Goal: Transaction & Acquisition: Purchase product/service

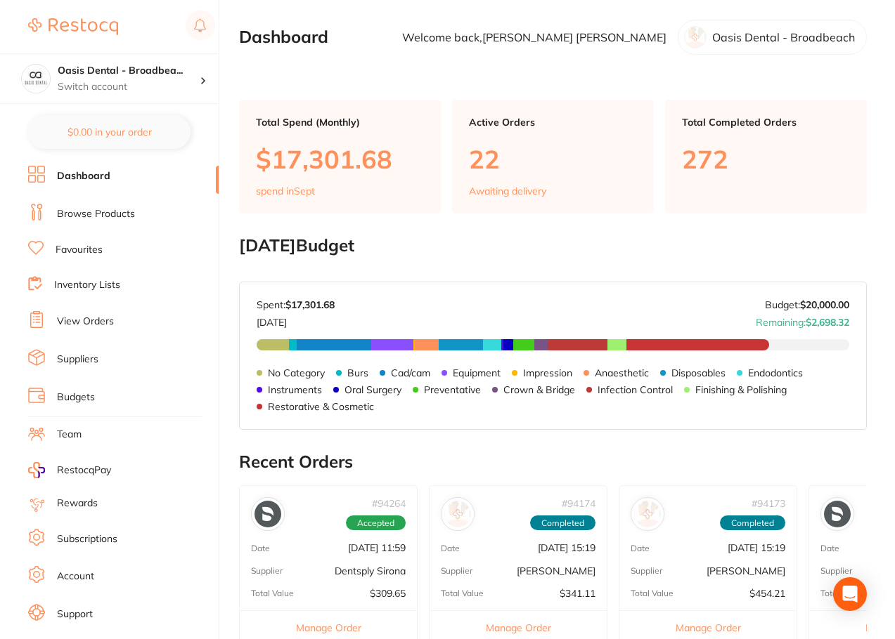
click at [128, 217] on link "Browse Products" at bounding box center [96, 214] width 78 height 14
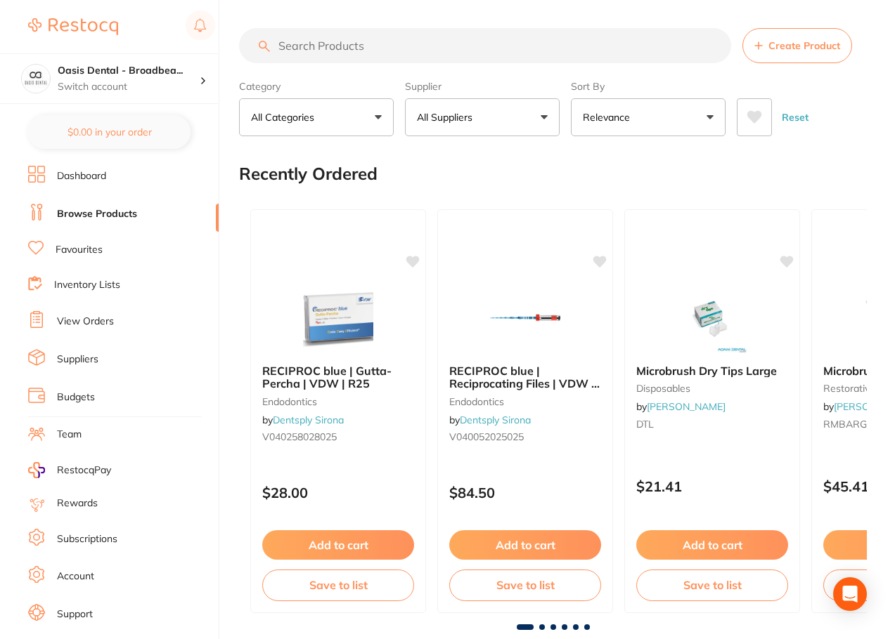
click at [385, 54] on input "search" at bounding box center [485, 45] width 492 height 35
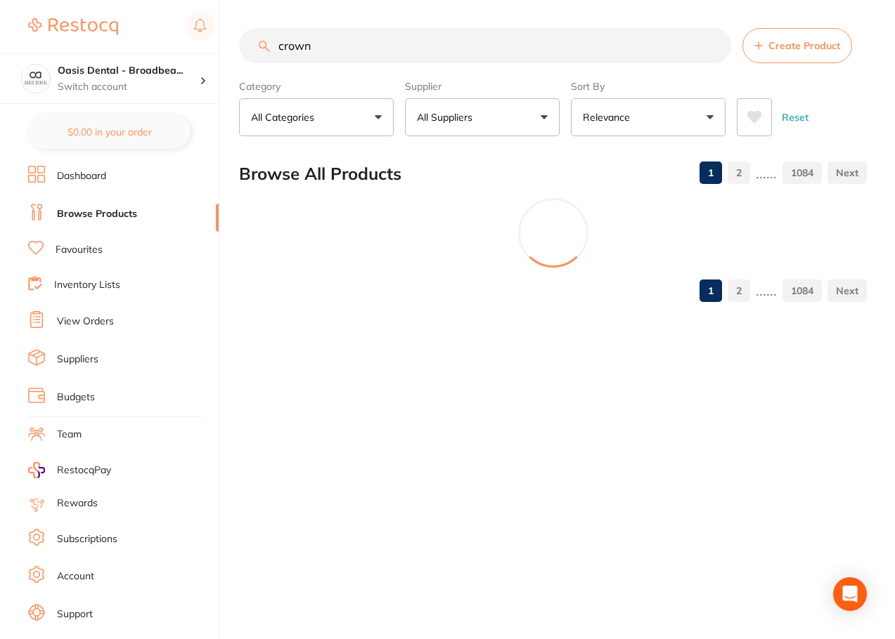
type input "crown"
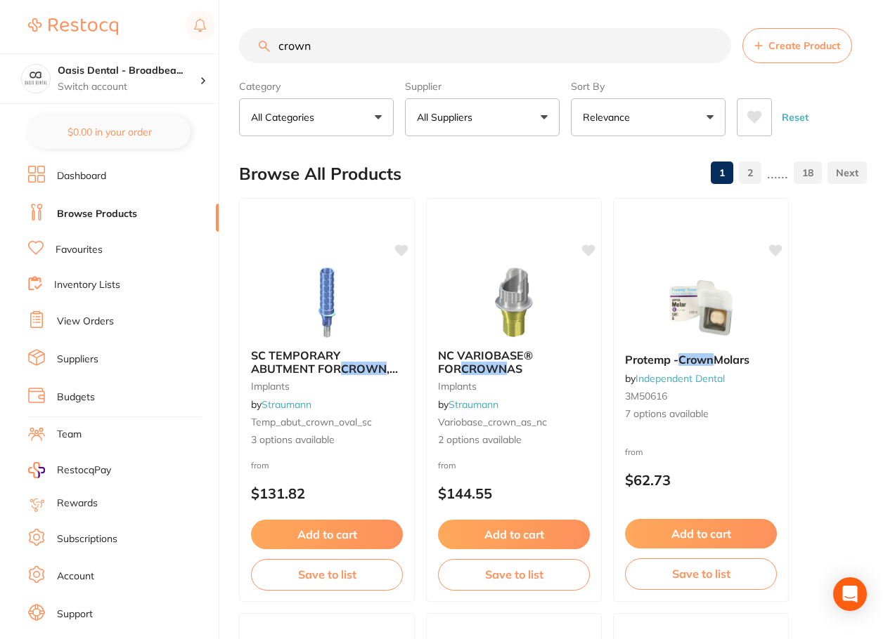
click at [108, 256] on li "Favourites" at bounding box center [123, 250] width 190 height 18
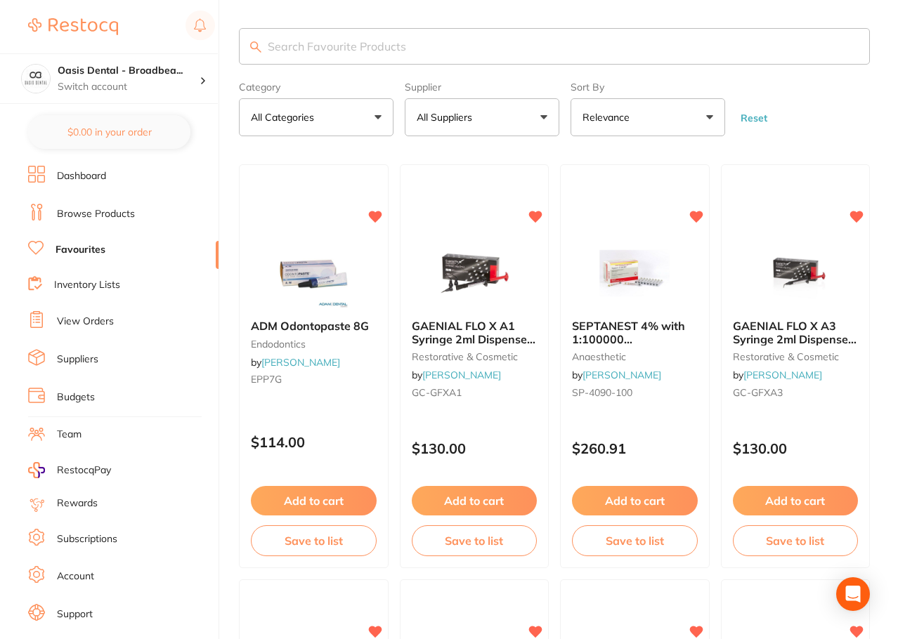
click at [393, 51] on input "search" at bounding box center [554, 46] width 631 height 37
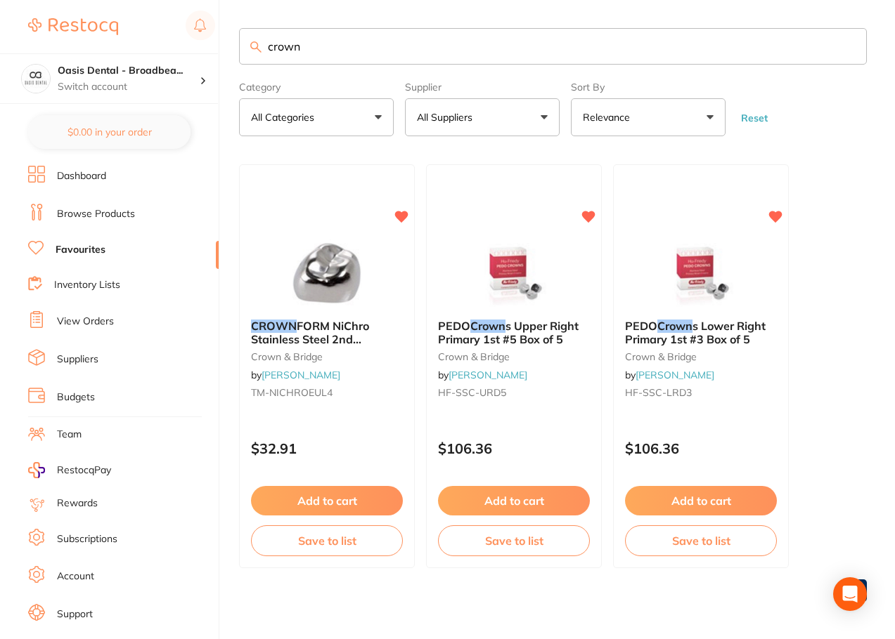
drag, startPoint x: 325, startPoint y: 49, endPoint x: 215, endPoint y: 42, distance: 109.8
click at [216, 42] on div "$0.00 Oasis Dental - Broadbea... Switch account Oasis Dental - Broadbeach $0.00…" at bounding box center [447, 319] width 895 height 639
paste input "HF-SSC-LRD2"
type input "HF-SSC-LRD2"
click at [120, 219] on link "Browse Products" at bounding box center [96, 214] width 78 height 14
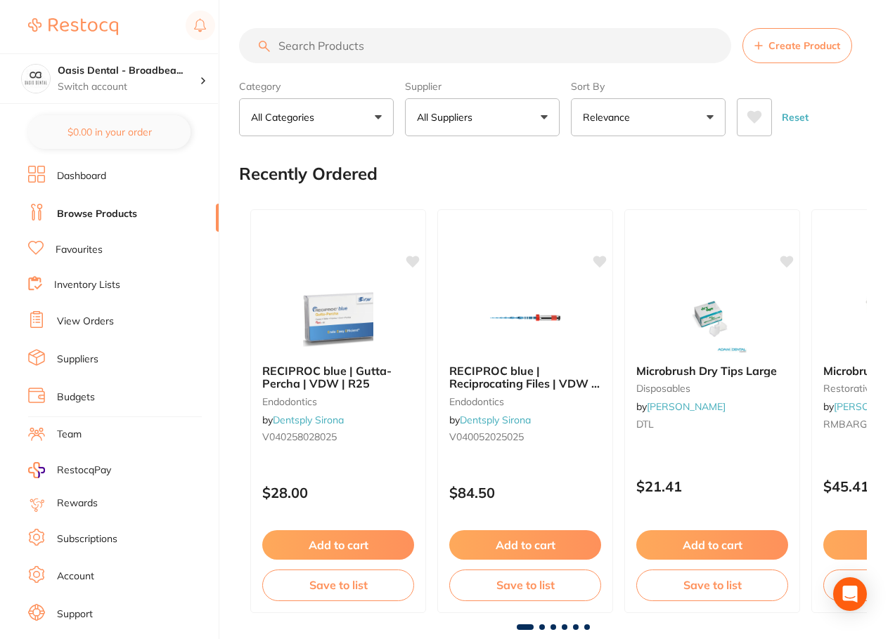
click at [339, 32] on input "search" at bounding box center [485, 45] width 492 height 35
paste input "HF-SSC-LRD2"
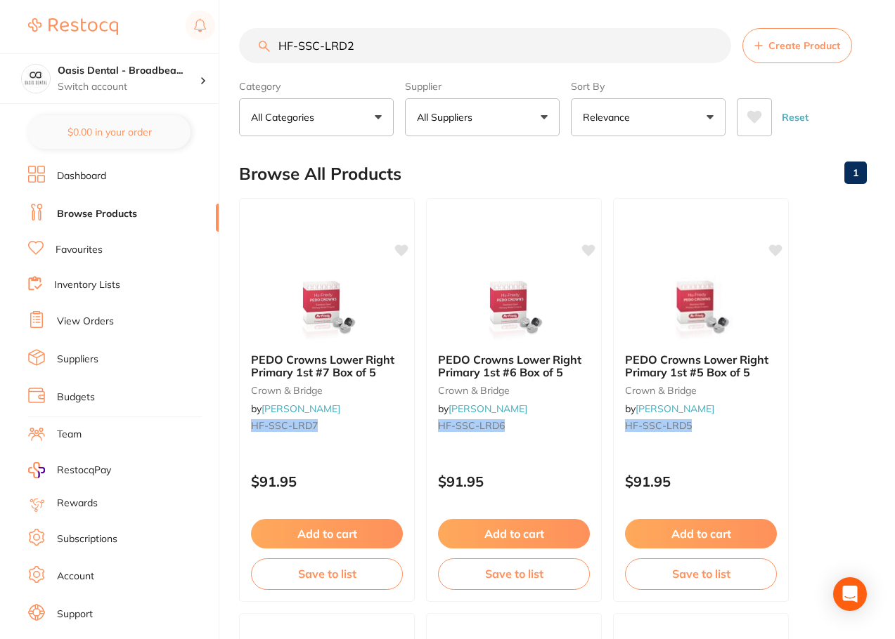
click at [378, 46] on input "HF-SSC-LRD2" at bounding box center [485, 45] width 492 height 35
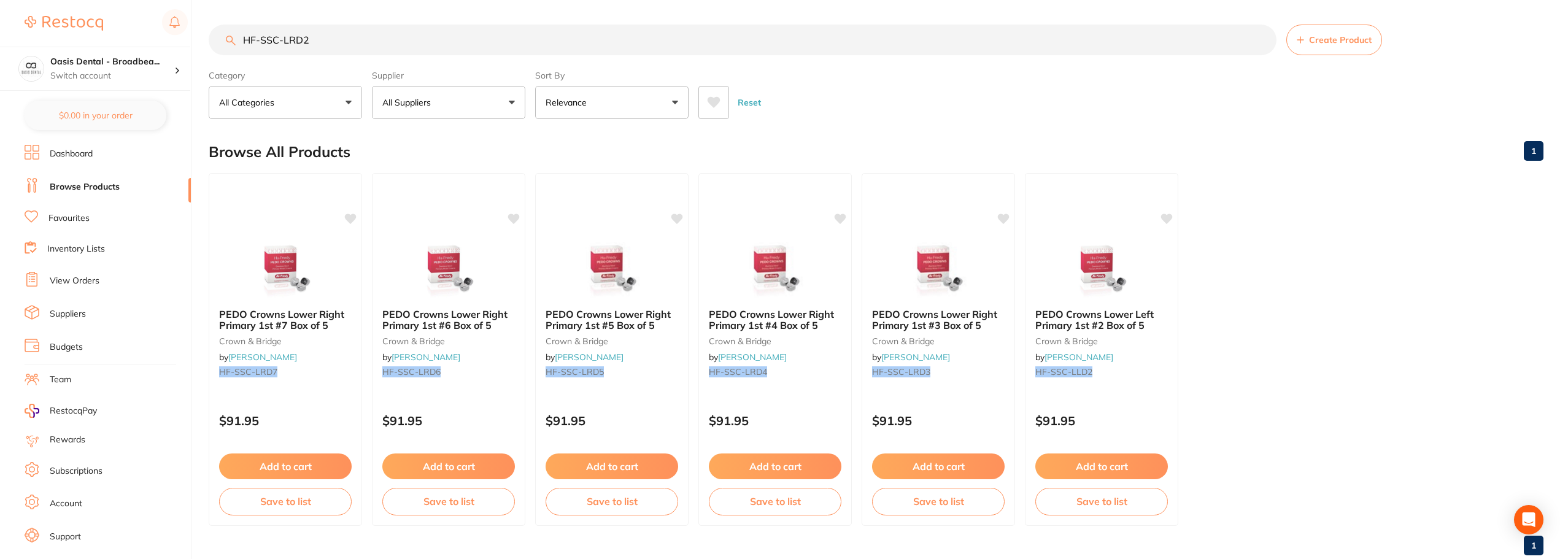
drag, startPoint x: 331, startPoint y: 42, endPoint x: 170, endPoint y: 40, distance: 161.0
click at [185, 45] on div "$0.00 Oasis Dental - Broadbea... Switch account Oasis Dental - Broadbeach $0.00…" at bounding box center [784, 280] width 1568 height 559
type input "PEDO crowns lower right primary 1st #2"
